Goal: Information Seeking & Learning: Learn about a topic

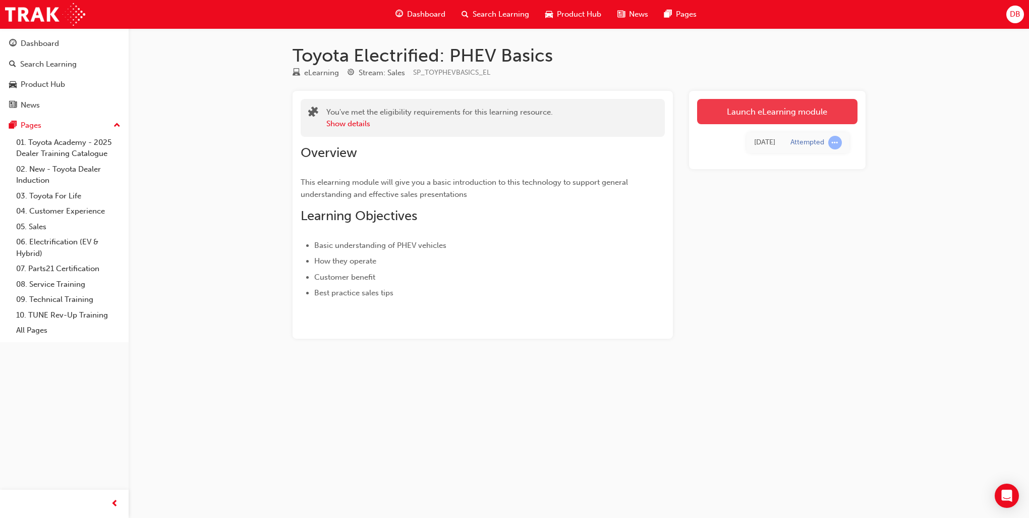
click at [719, 105] on link "Launch eLearning module" at bounding box center [777, 111] width 160 height 25
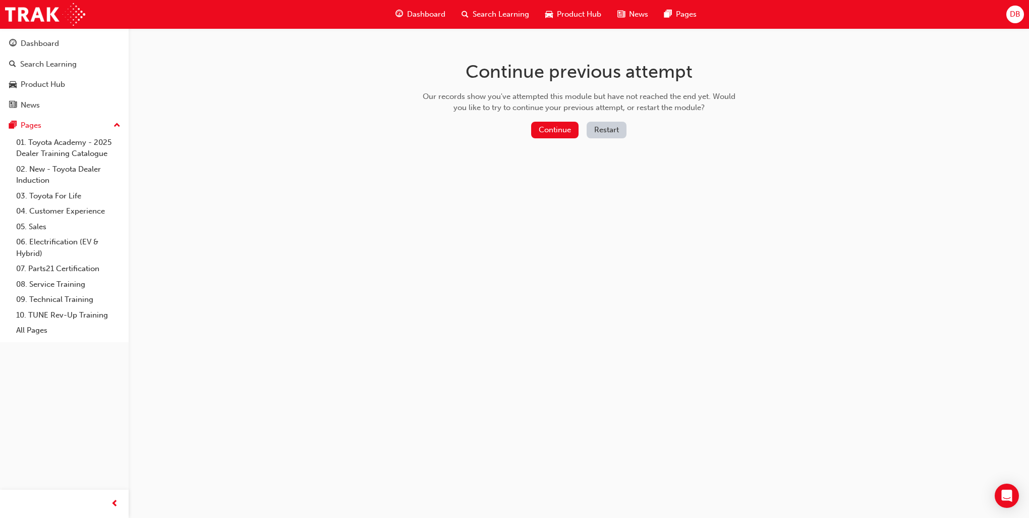
click at [606, 132] on button "Restart" at bounding box center [607, 130] width 40 height 17
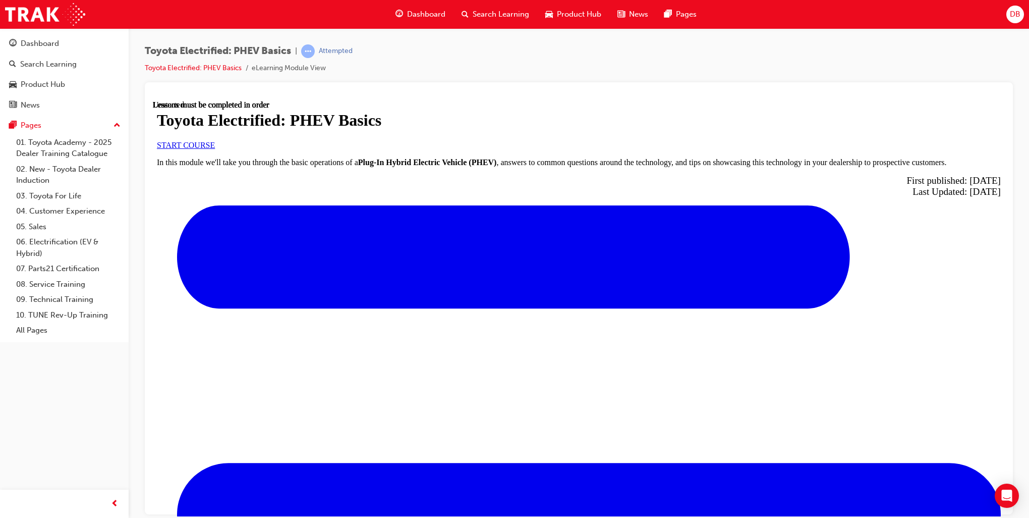
click at [215, 149] on span "START COURSE" at bounding box center [186, 144] width 58 height 9
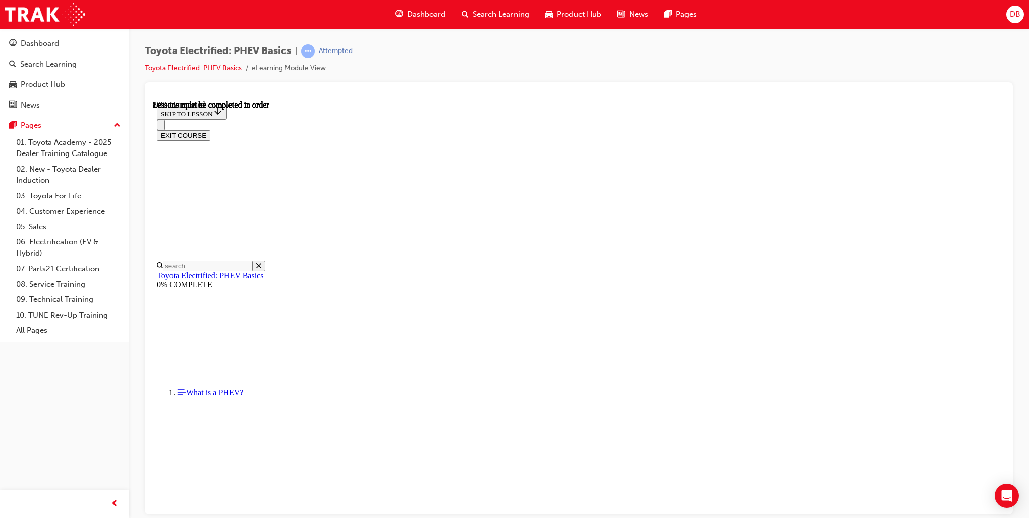
scroll to position [687, 0]
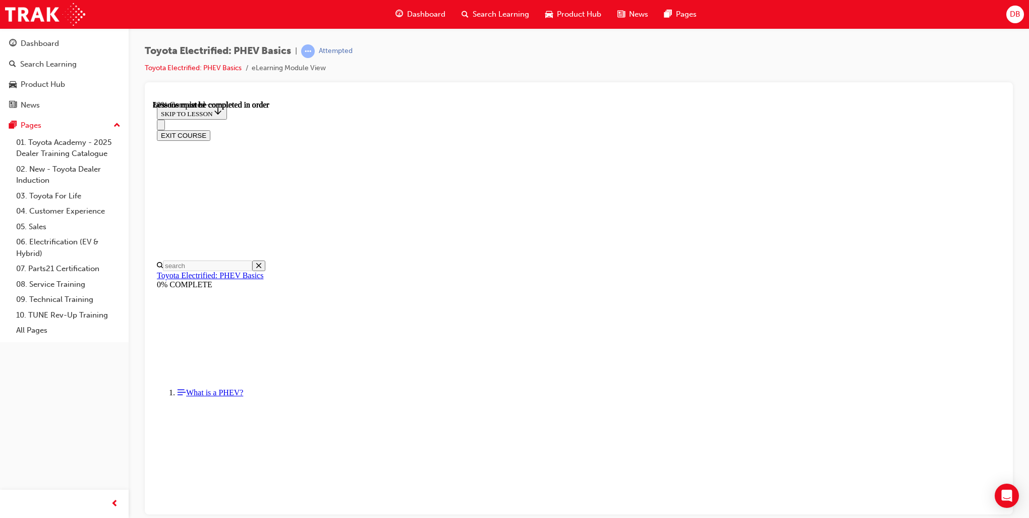
drag, startPoint x: 720, startPoint y: 418, endPoint x: 667, endPoint y: 418, distance: 53.5
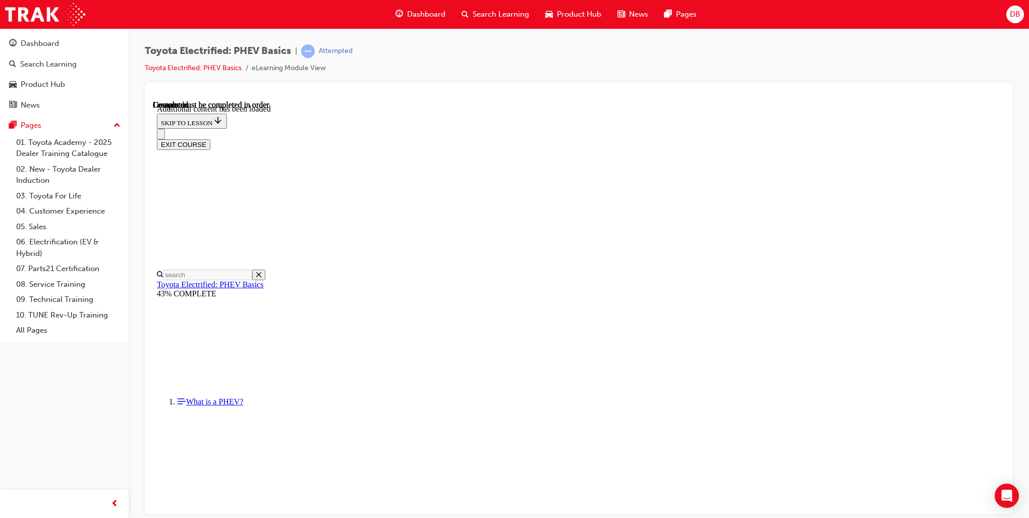
scroll to position [157, 0]
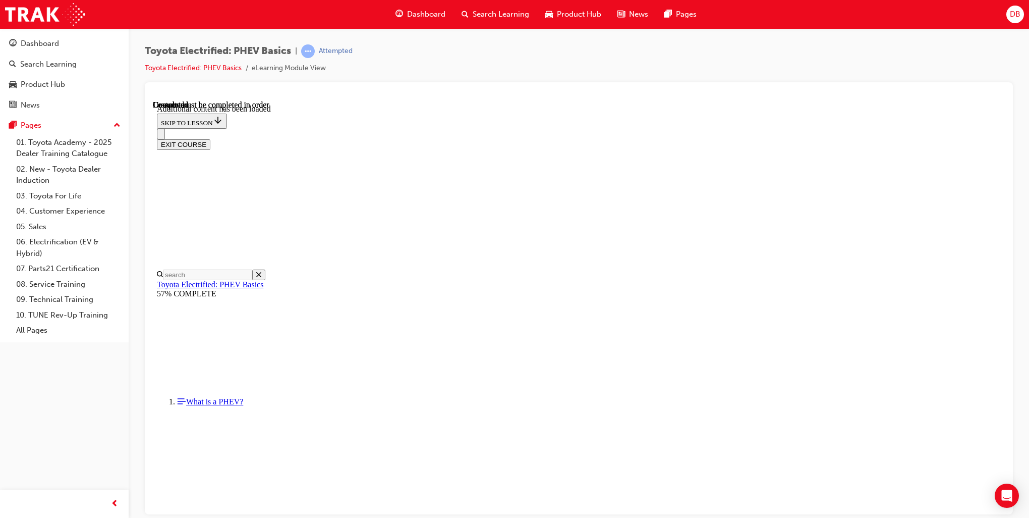
scroll to position [939, 0]
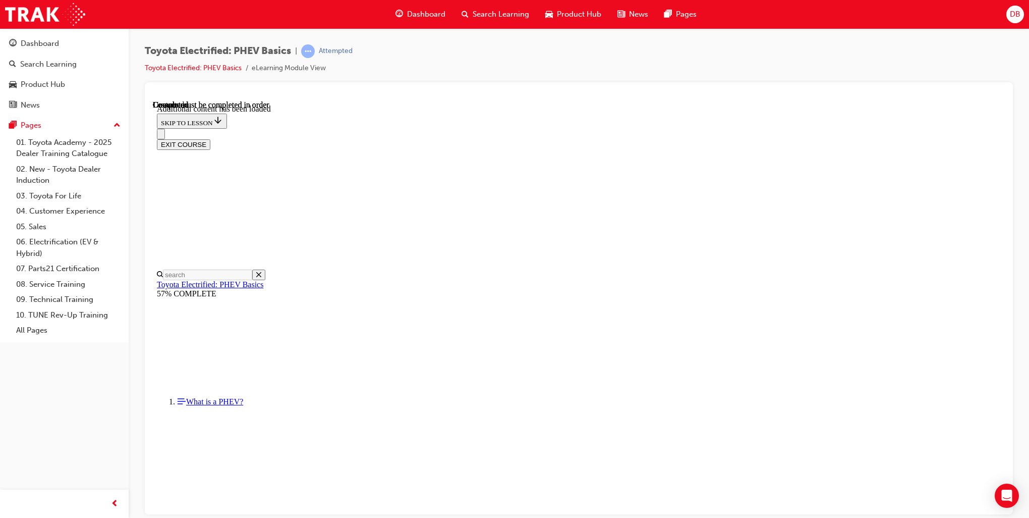
scroll to position [1540, 0]
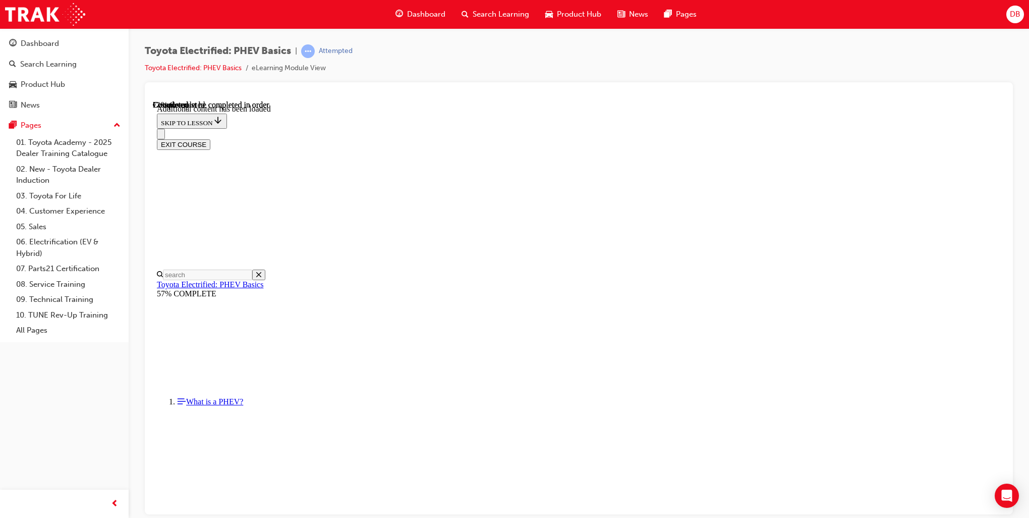
scroll to position [401, 0]
drag, startPoint x: 795, startPoint y: 227, endPoint x: 781, endPoint y: 227, distance: 13.1
copy p "[PERSON_NAME]"
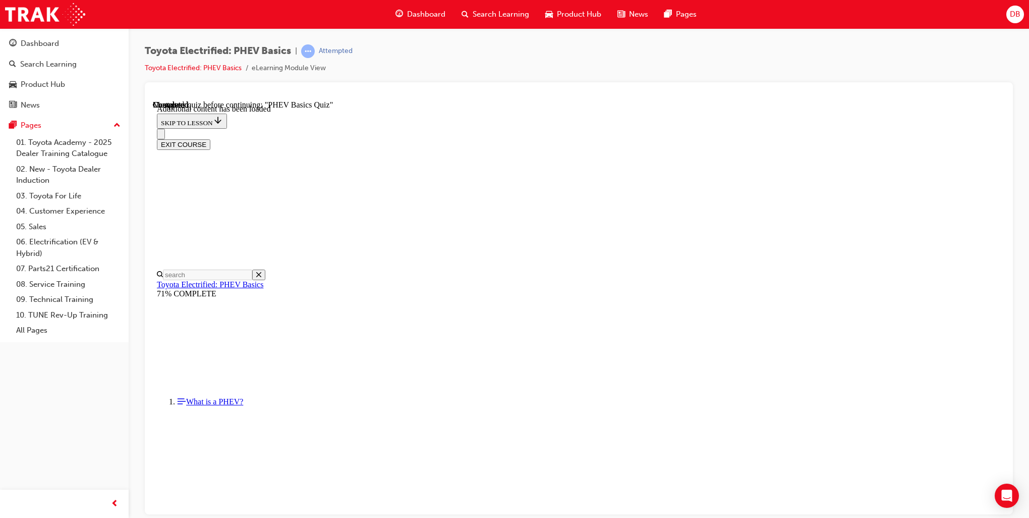
radio input "true"
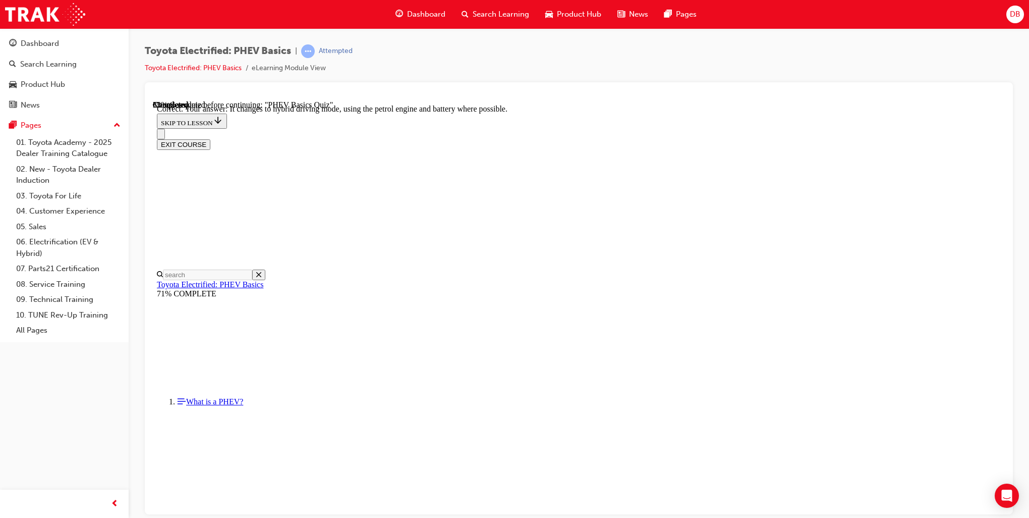
scroll to position [54, 0]
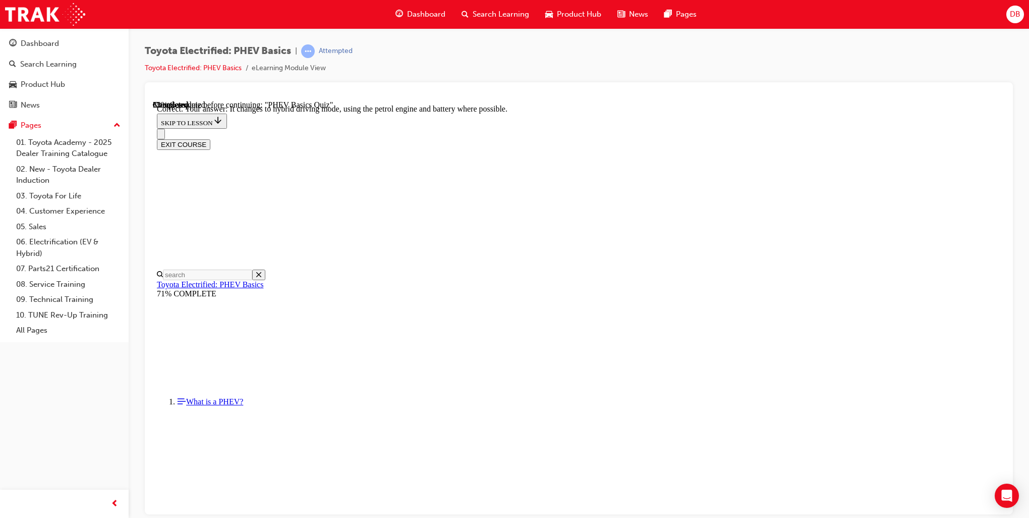
radio input "true"
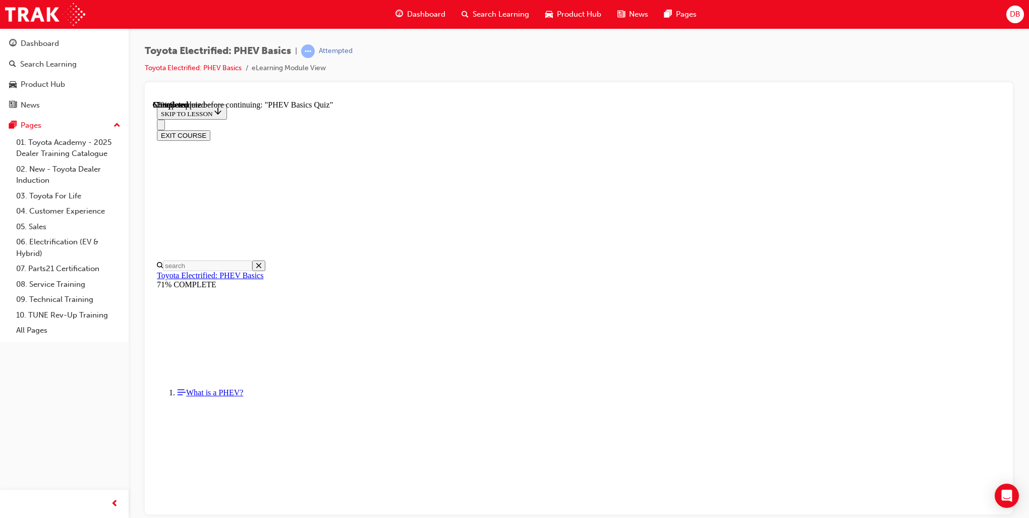
radio input "true"
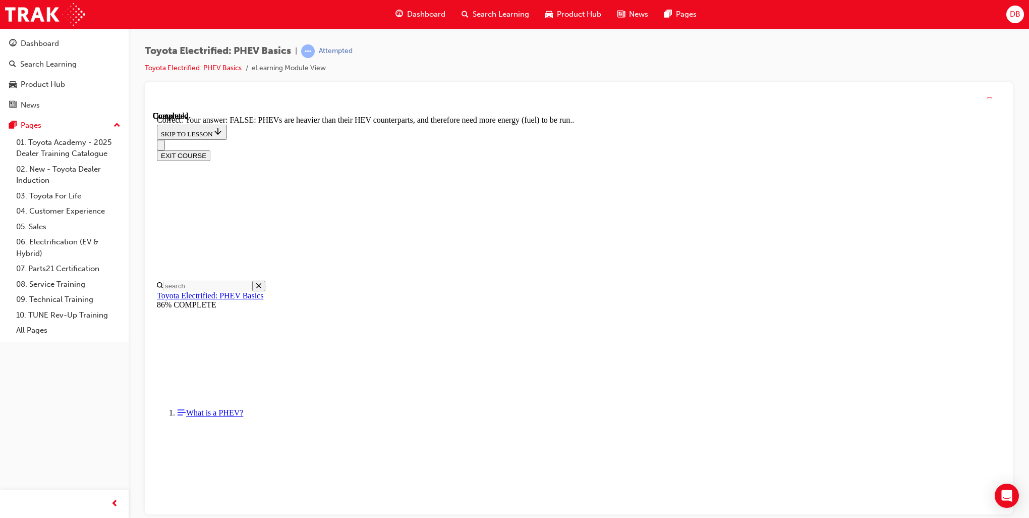
scroll to position [119, 0]
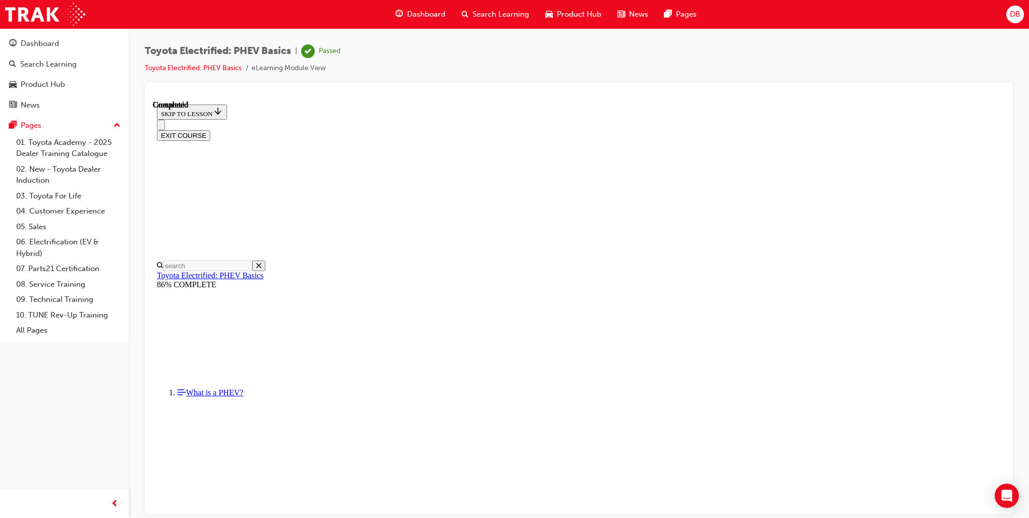
scroll to position [131, 0]
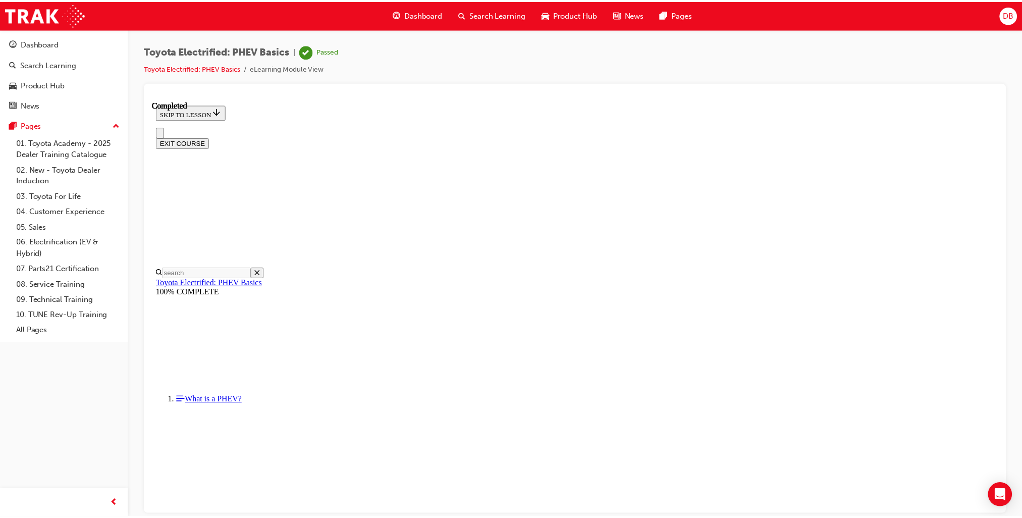
scroll to position [0, 0]
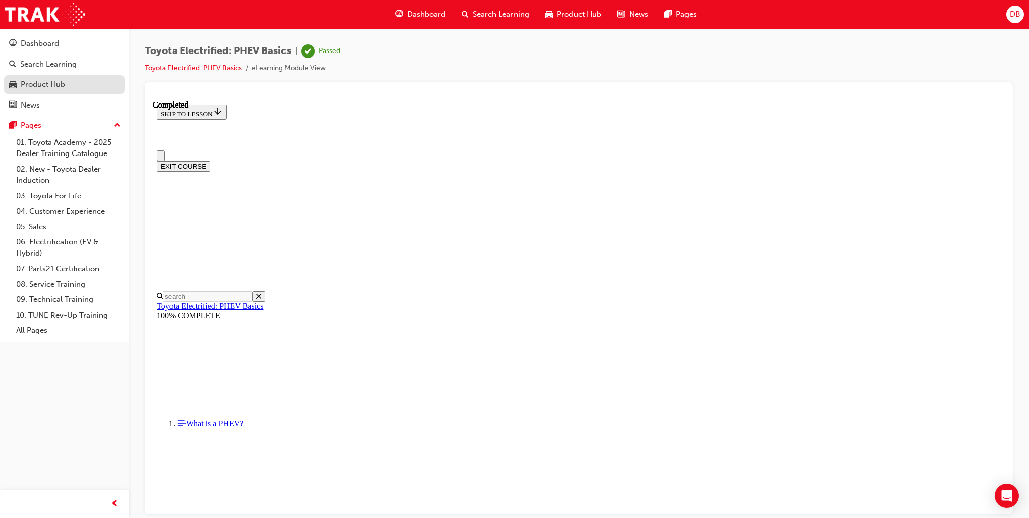
click at [42, 89] on div "Product Hub" at bounding box center [43, 85] width 44 height 12
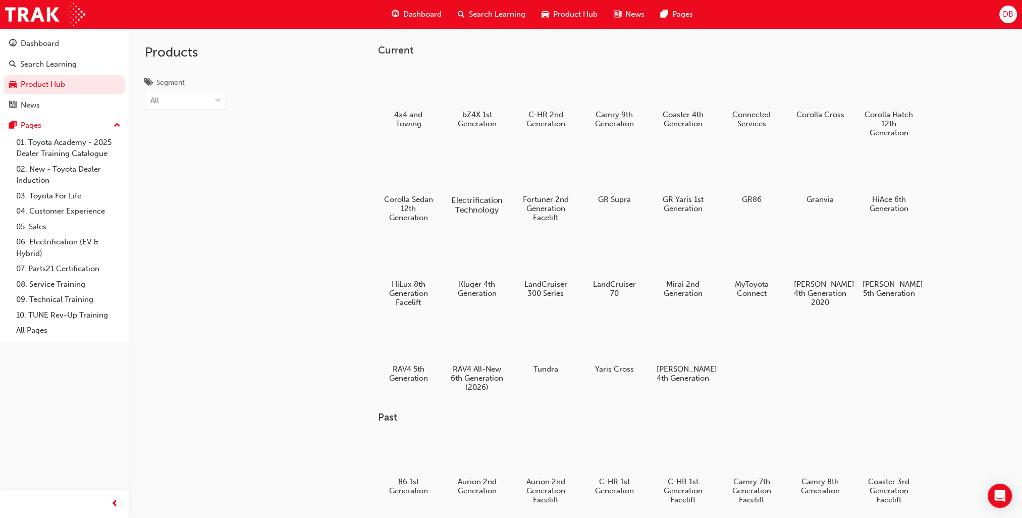
click at [474, 179] on div at bounding box center [476, 171] width 56 height 40
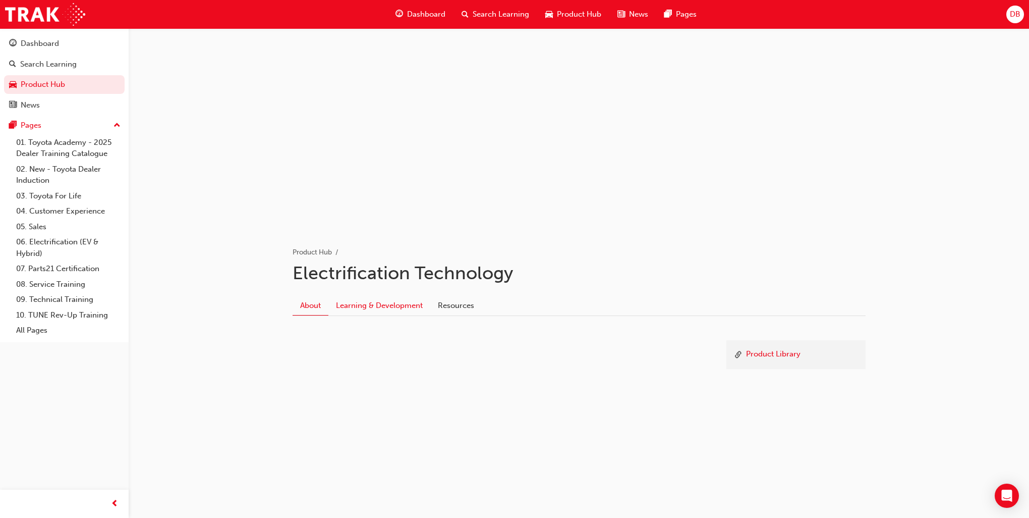
click at [367, 304] on link "Learning & Development" at bounding box center [379, 305] width 102 height 19
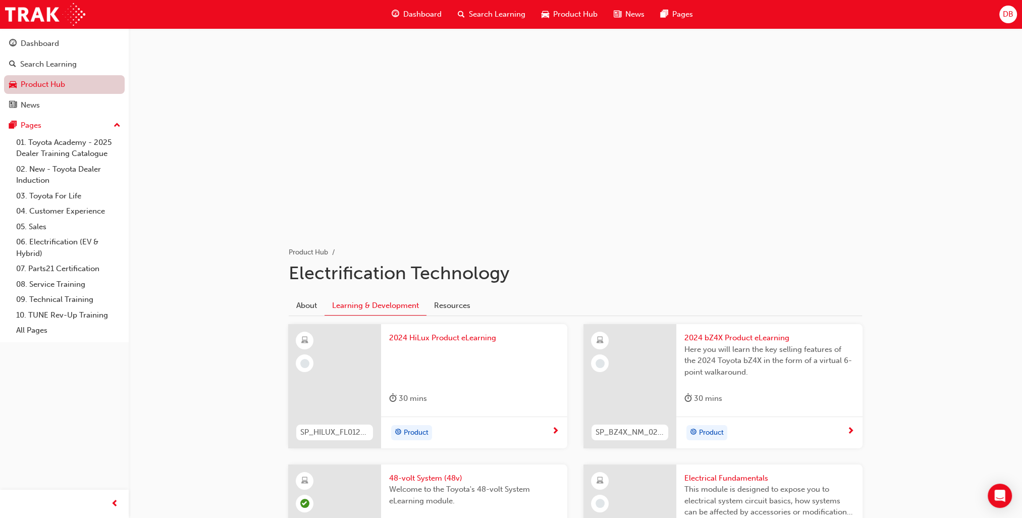
click at [30, 82] on link "Product Hub" at bounding box center [64, 84] width 121 height 19
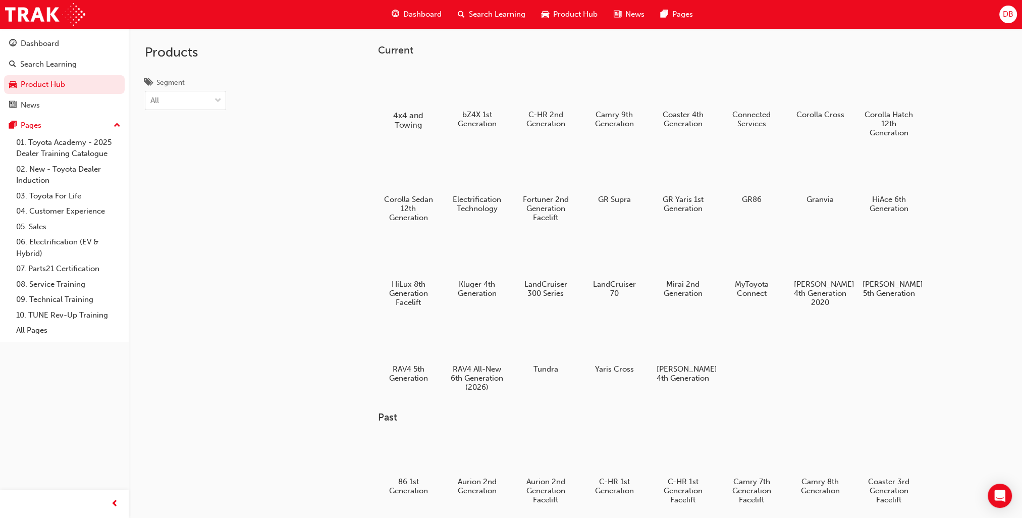
click at [408, 89] on div at bounding box center [408, 86] width 56 height 40
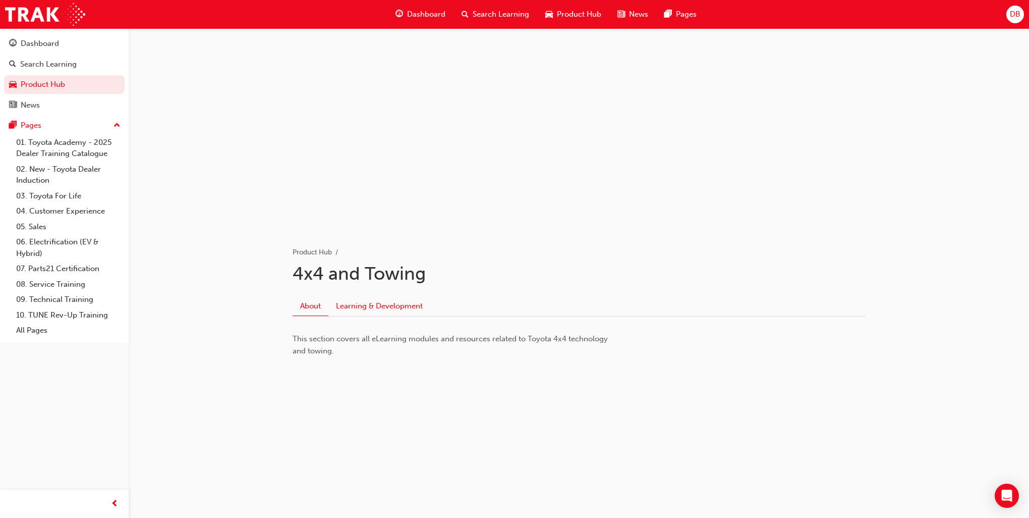
click at [389, 304] on link "Learning & Development" at bounding box center [379, 305] width 102 height 19
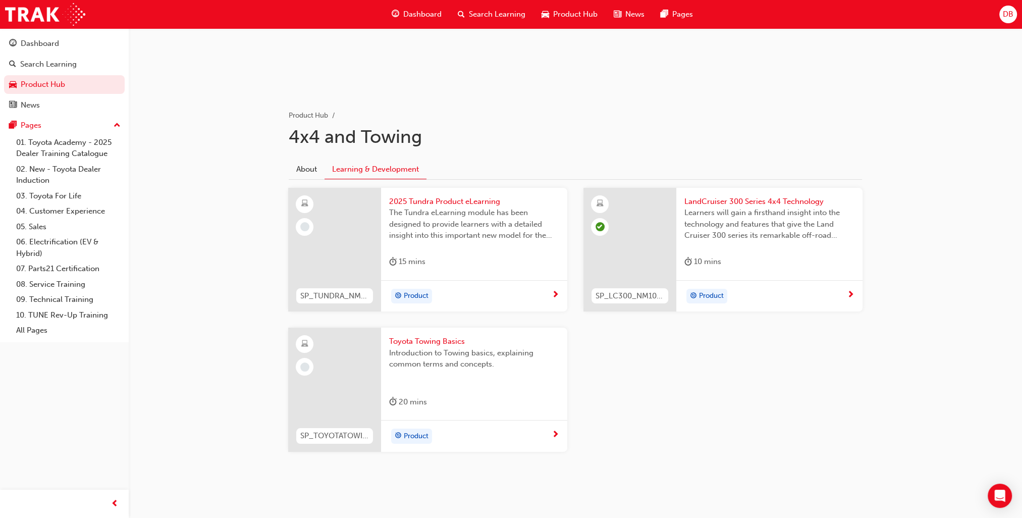
scroll to position [143, 0]
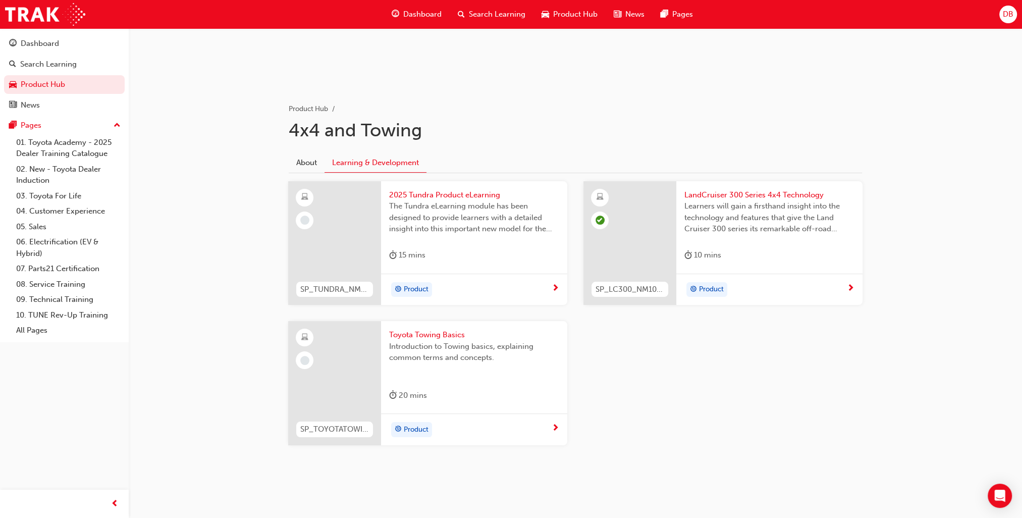
click at [430, 331] on span "Toyota Towing Basics" at bounding box center [474, 335] width 170 height 12
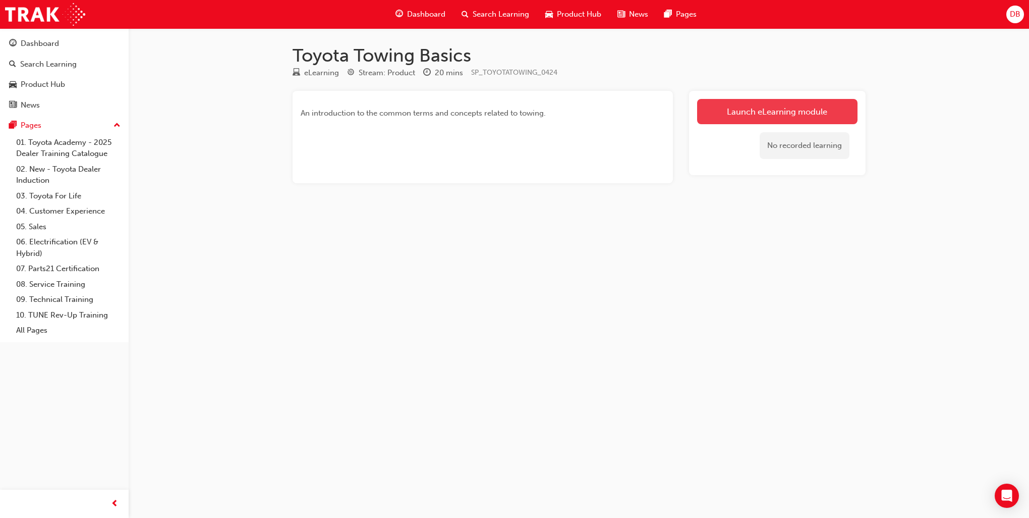
click at [835, 116] on link "Launch eLearning module" at bounding box center [777, 111] width 160 height 25
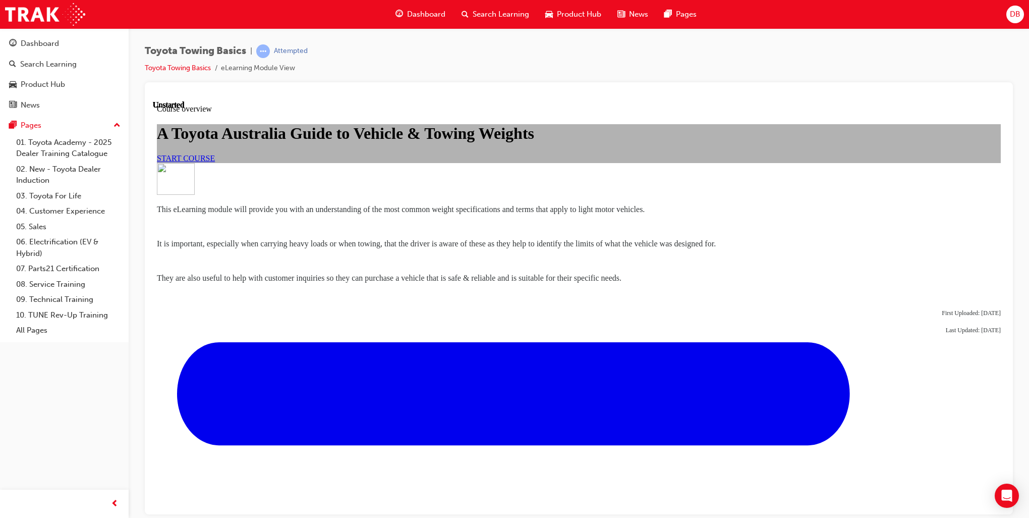
click at [215, 162] on span "START COURSE" at bounding box center [186, 157] width 58 height 9
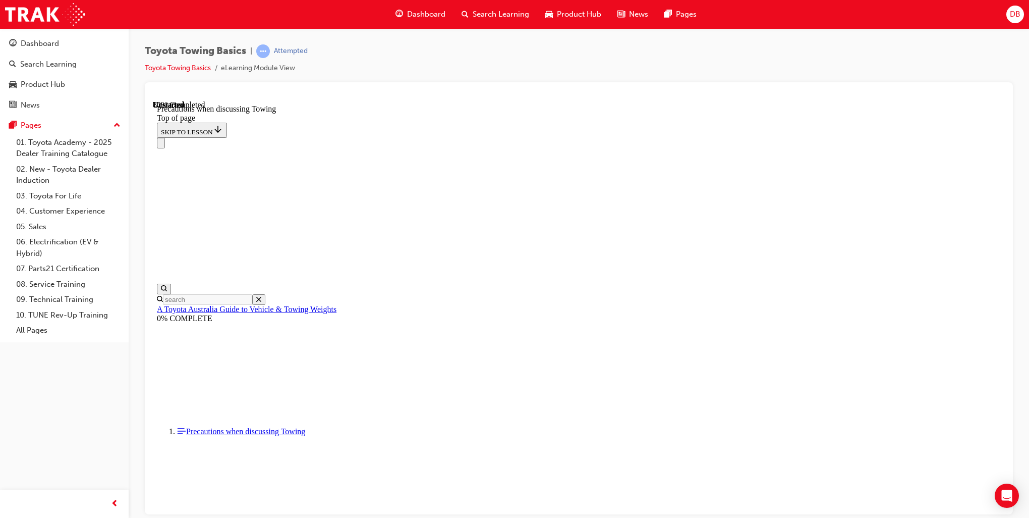
scroll to position [605, 0]
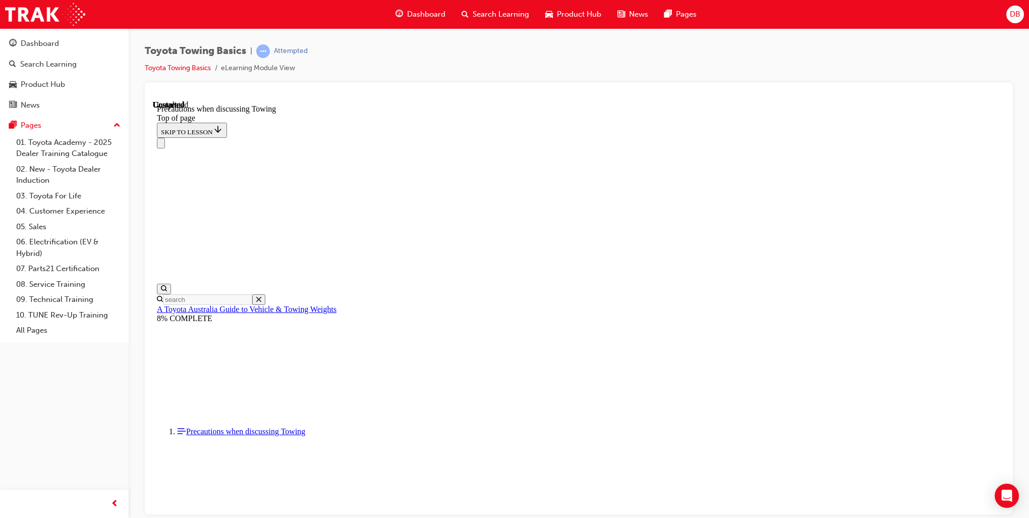
scroll to position [1033, 0]
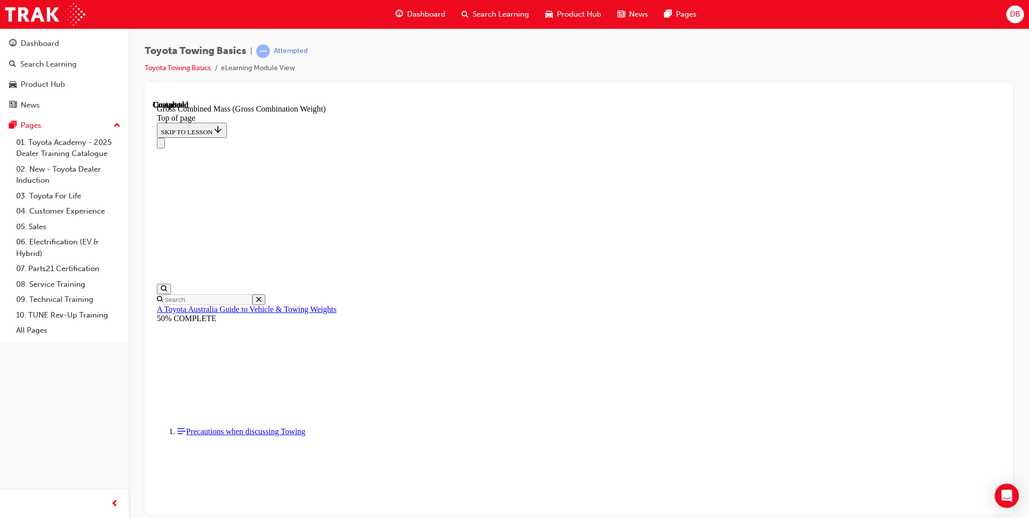
scroll to position [393, 0]
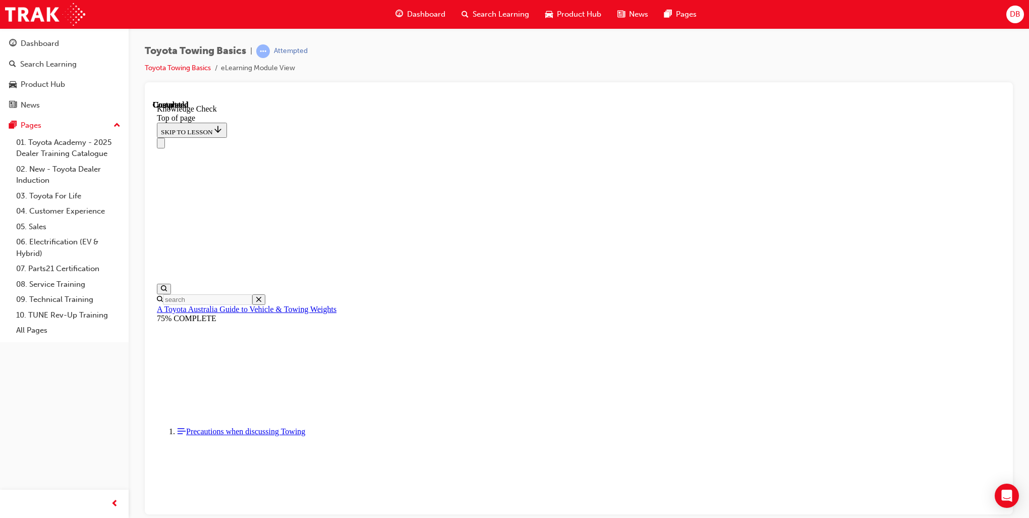
drag, startPoint x: 465, startPoint y: 11510, endPoint x: 470, endPoint y: 11543, distance: 33.7
drag, startPoint x: 499, startPoint y: 11492, endPoint x: 463, endPoint y: 11533, distance: 55.0
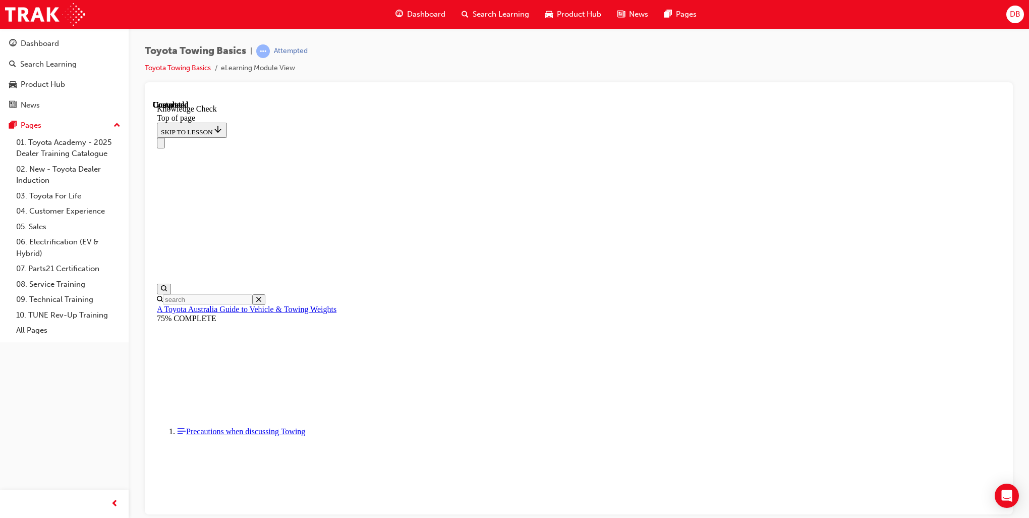
drag, startPoint x: 503, startPoint y: 11506, endPoint x: 485, endPoint y: 11523, distance: 25.3
drag, startPoint x: 302, startPoint y: 11737, endPoint x: 507, endPoint y: 11494, distance: 318.2
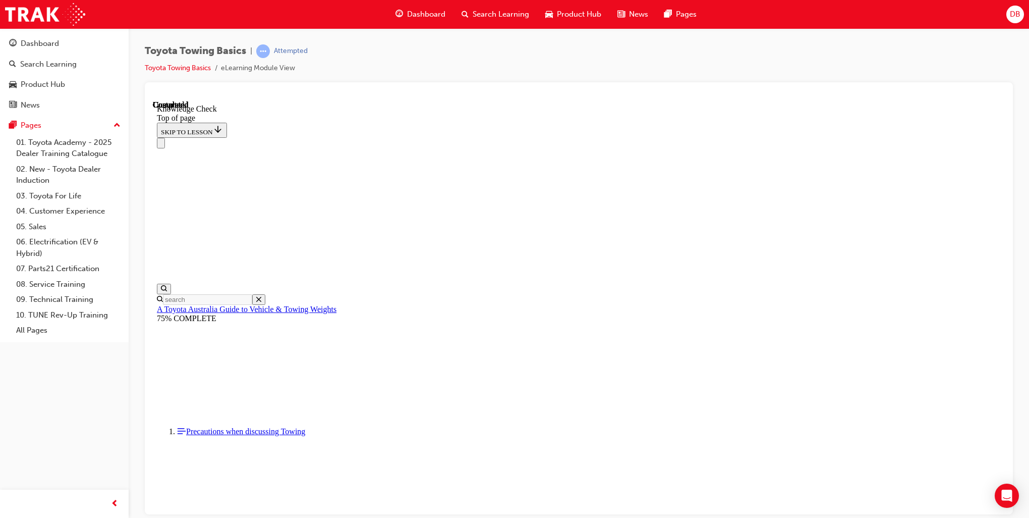
drag, startPoint x: 295, startPoint y: 11741, endPoint x: 368, endPoint y: 11570, distance: 186.5
drag, startPoint x: 291, startPoint y: 11747, endPoint x: 639, endPoint y: 11678, distance: 354.8
drag, startPoint x: 300, startPoint y: 11747, endPoint x: 553, endPoint y: 11688, distance: 260.0
drag, startPoint x: 294, startPoint y: 11743, endPoint x: 439, endPoint y: 11639, distance: 178.6
drag, startPoint x: 303, startPoint y: 11748, endPoint x: 284, endPoint y: 11702, distance: 49.3
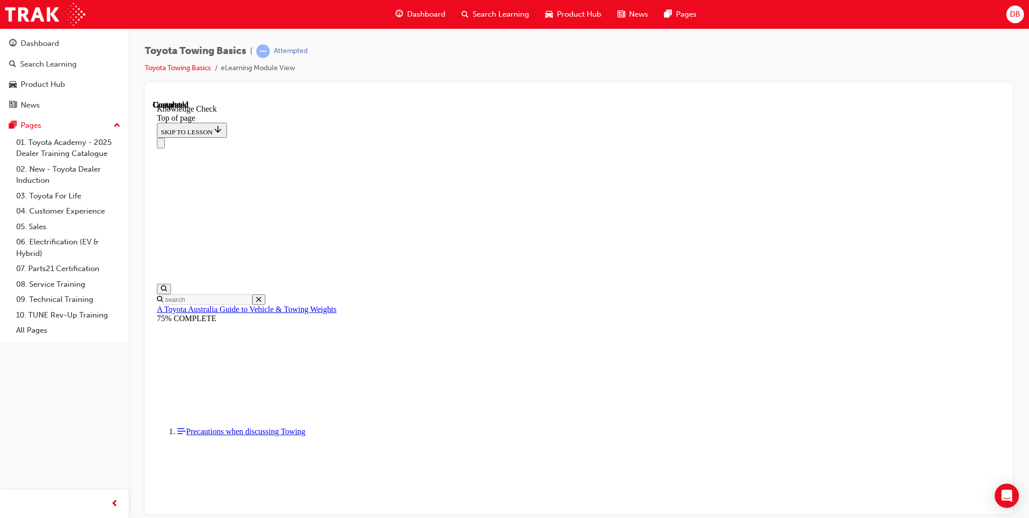
drag, startPoint x: 288, startPoint y: 11745, endPoint x: 374, endPoint y: 11476, distance: 282.9
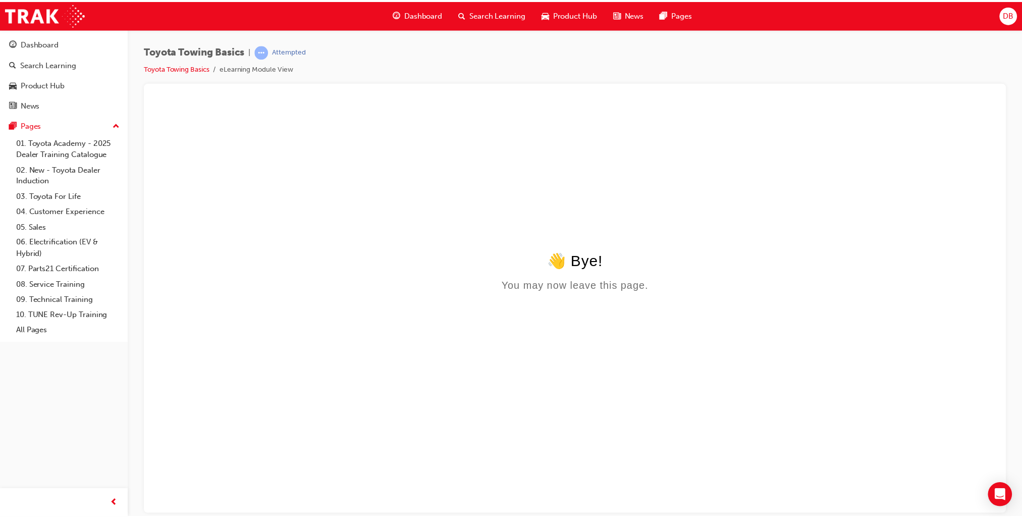
scroll to position [0, 0]
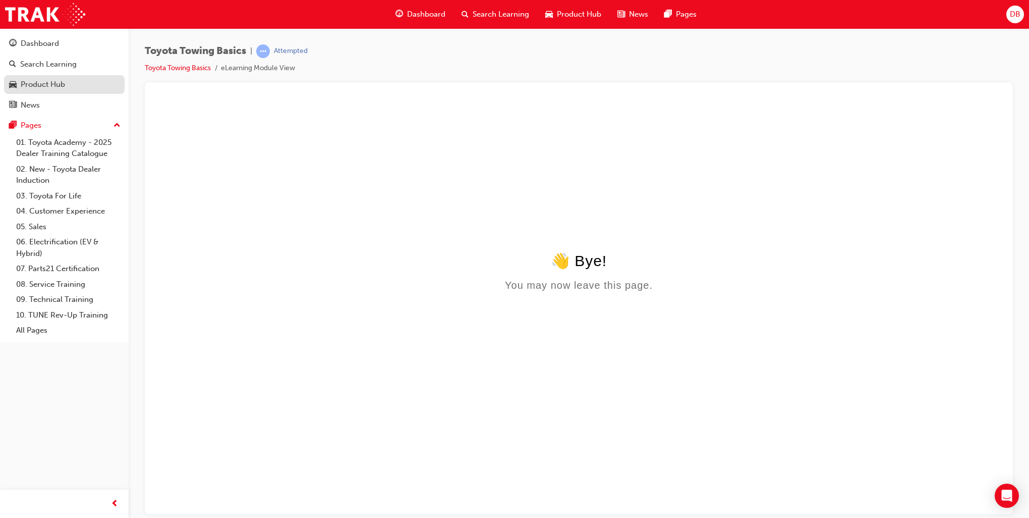
click at [44, 82] on div "Product Hub" at bounding box center [43, 85] width 44 height 12
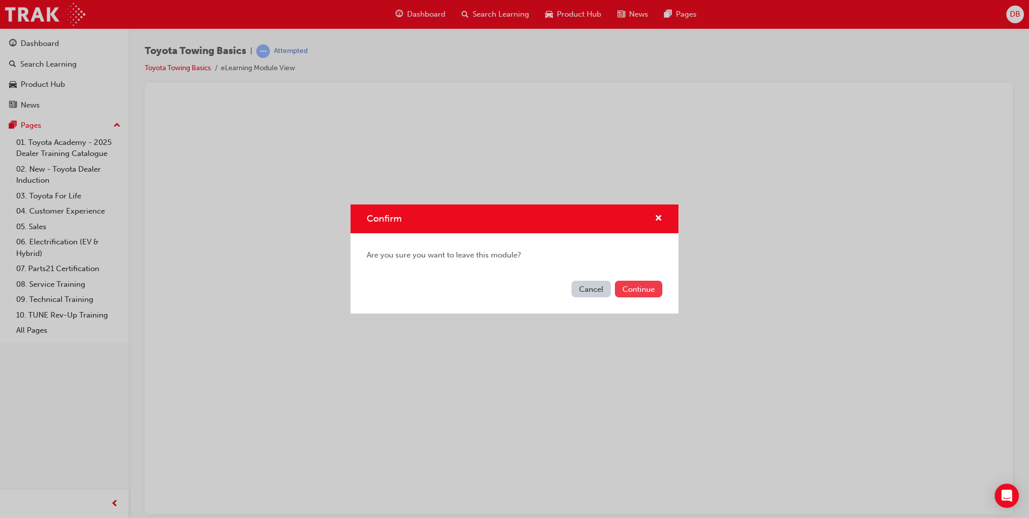
click at [634, 292] on button "Continue" at bounding box center [638, 288] width 47 height 17
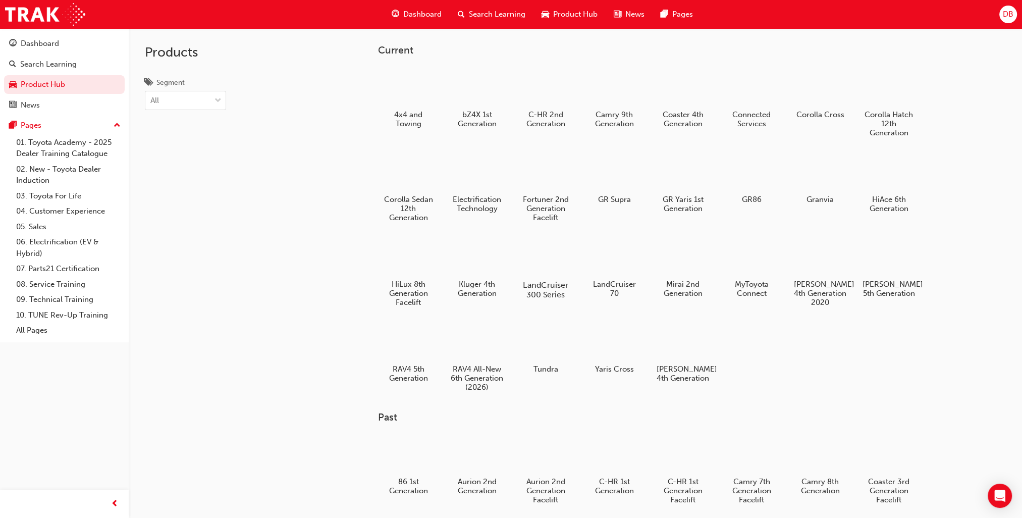
click at [549, 258] on div at bounding box center [545, 256] width 56 height 40
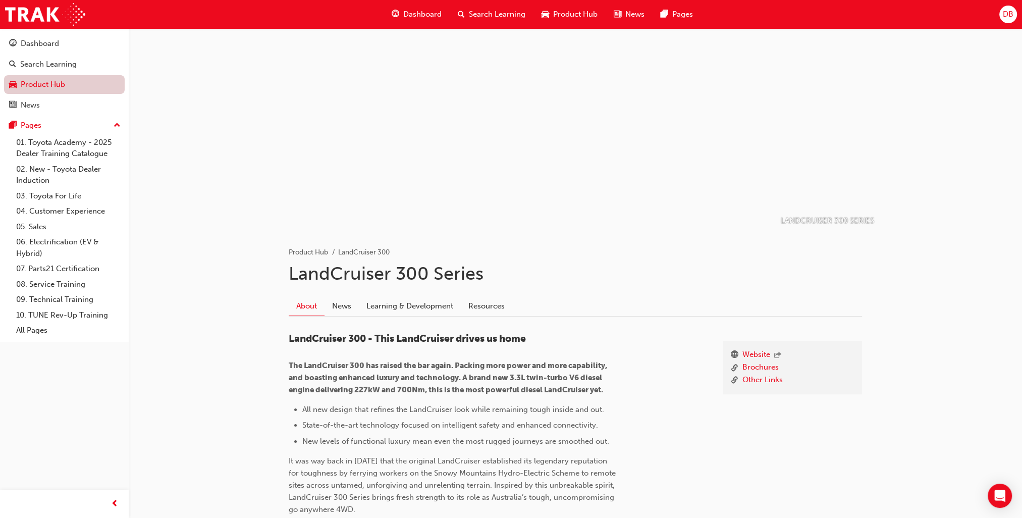
click at [55, 81] on link "Product Hub" at bounding box center [64, 84] width 121 height 19
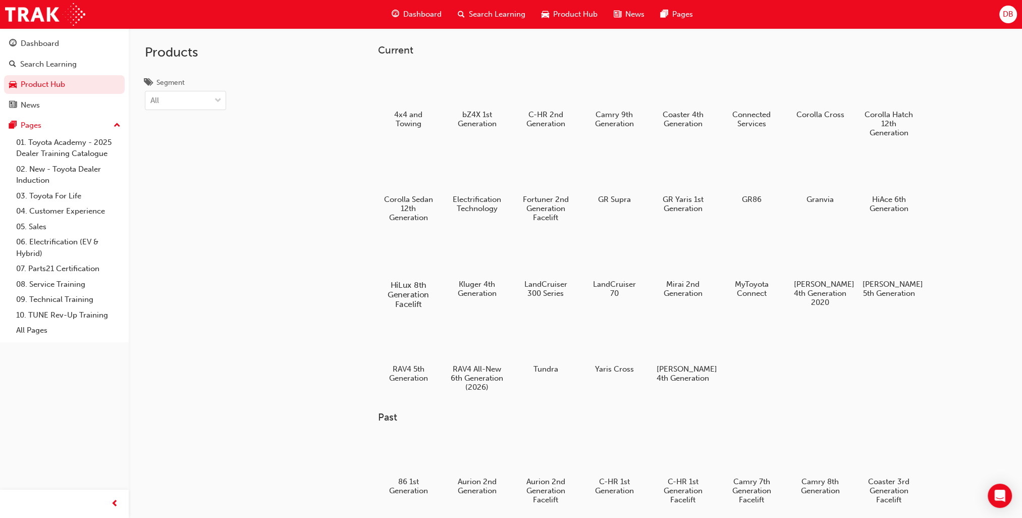
click at [415, 289] on h5 "HiLux 8th Generation Facelift" at bounding box center [408, 294] width 56 height 29
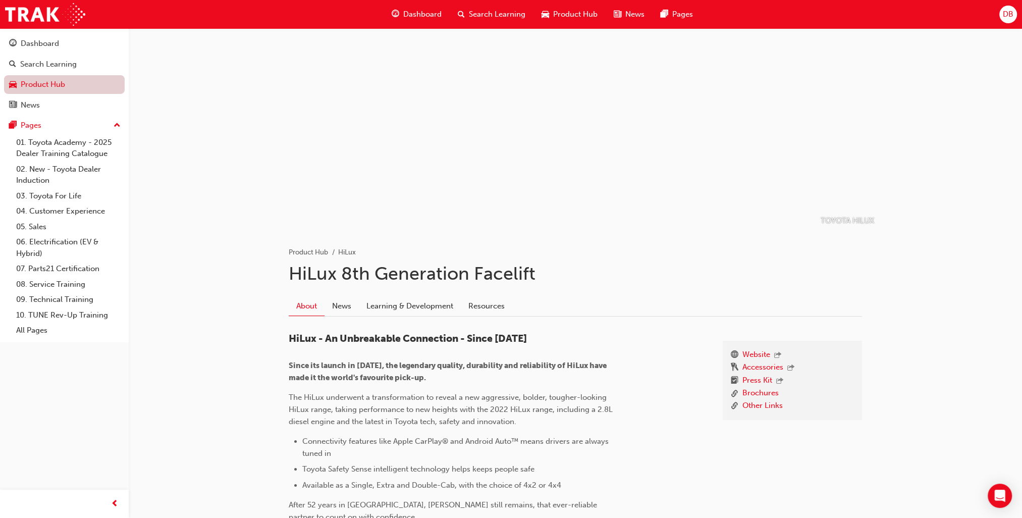
click at [26, 82] on link "Product Hub" at bounding box center [64, 84] width 121 height 19
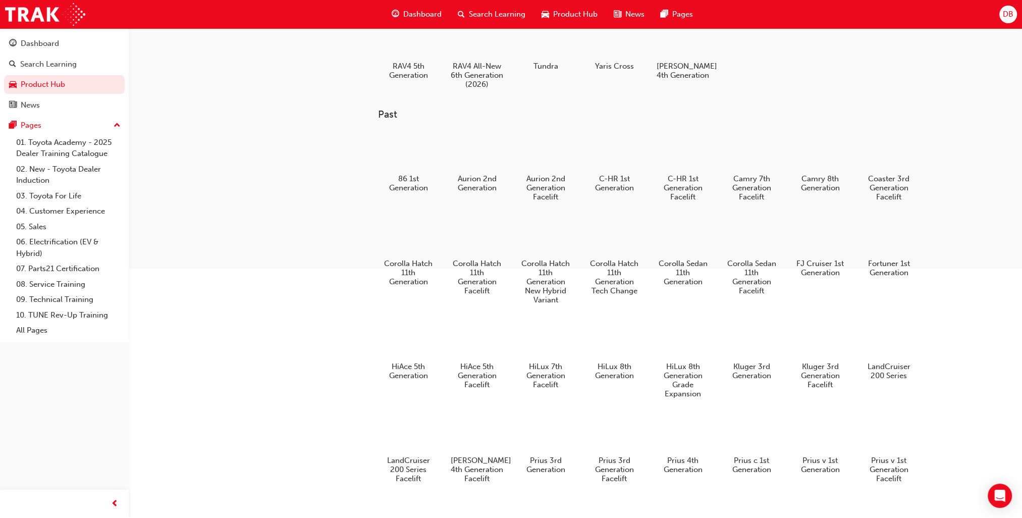
scroll to position [498, 0]
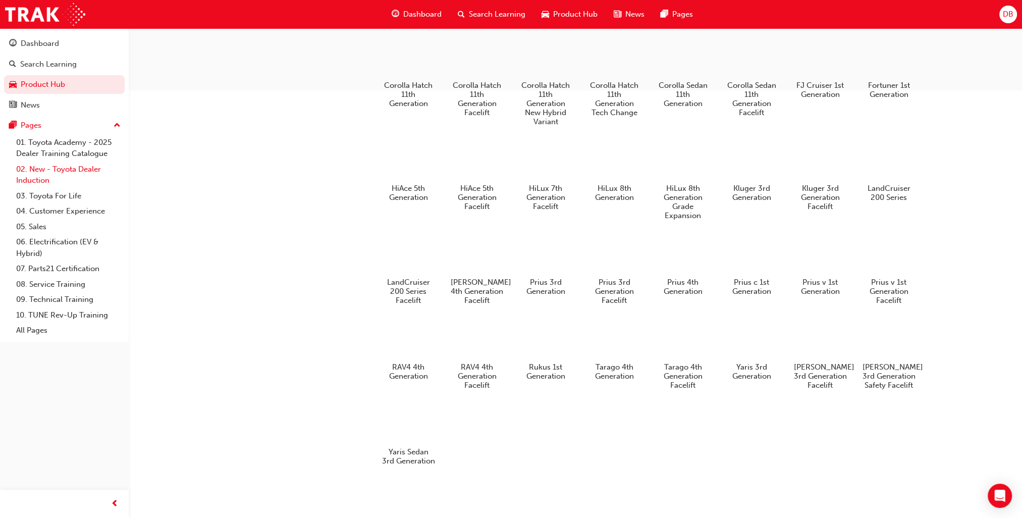
click at [70, 170] on link "02. New - Toyota Dealer Induction" at bounding box center [68, 174] width 112 height 27
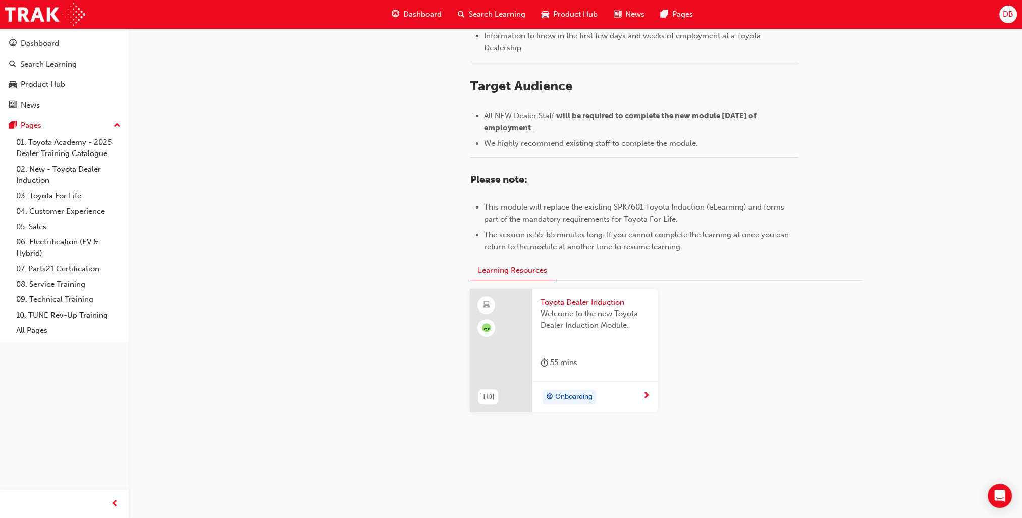
scroll to position [385, 0]
click at [42, 195] on link "03. Toyota For Life" at bounding box center [68, 196] width 112 height 16
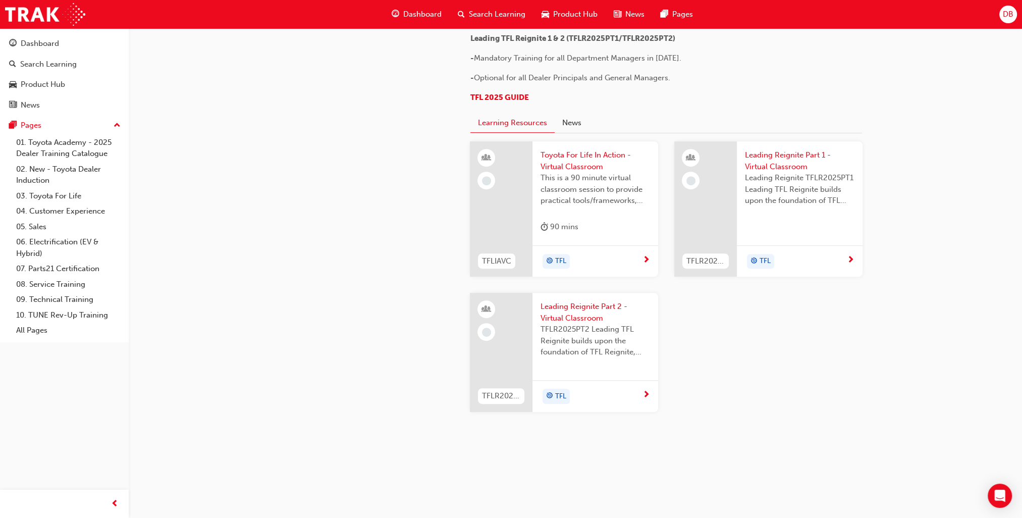
scroll to position [958, 0]
click at [36, 243] on link "06. Electrification (EV & Hybrid)" at bounding box center [68, 247] width 112 height 27
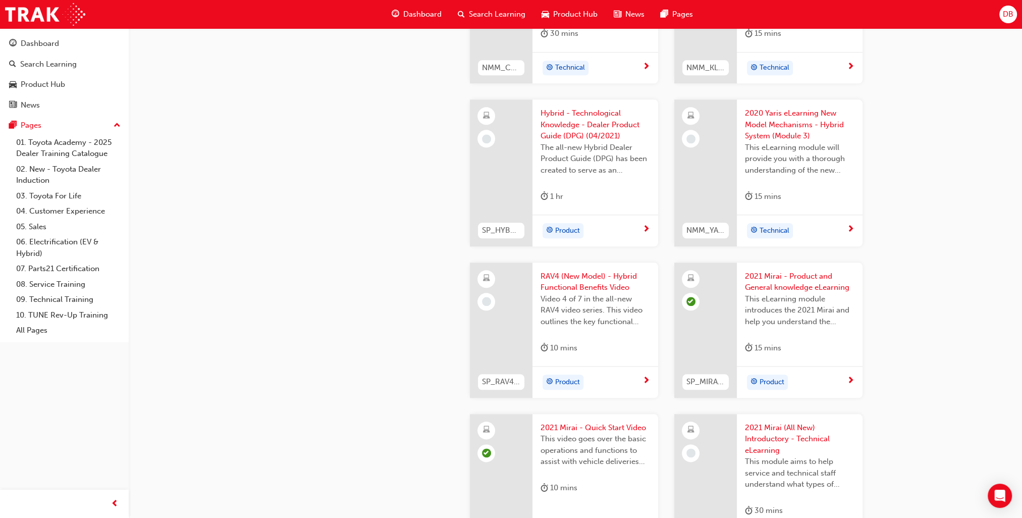
scroll to position [1564, 0]
